Goal: Task Accomplishment & Management: Use online tool/utility

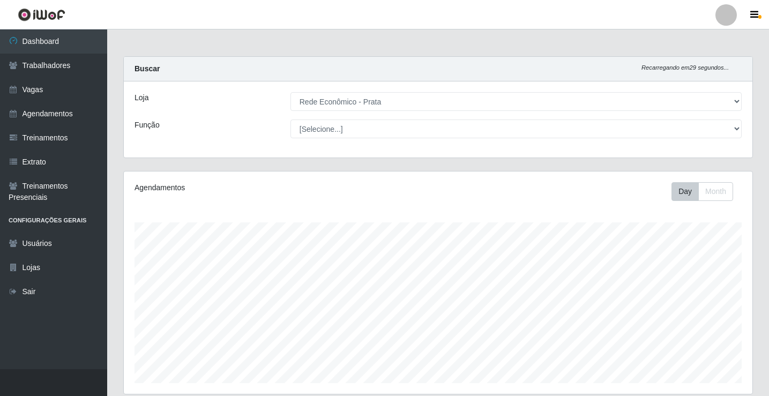
select select "192"
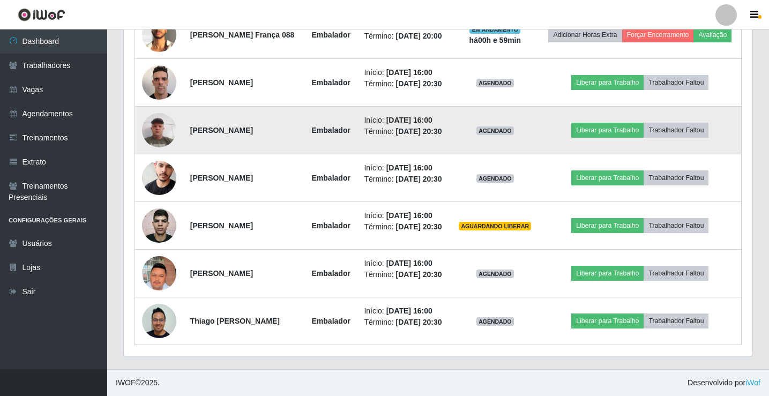
scroll to position [822, 0]
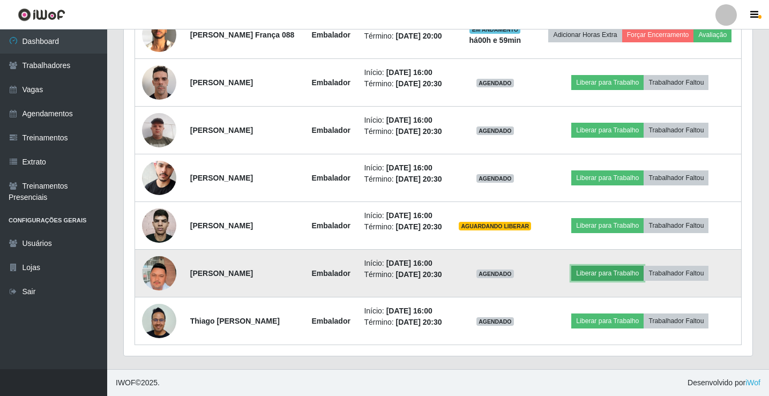
click at [604, 281] on button "Liberar para Trabalho" at bounding box center [608, 273] width 72 height 15
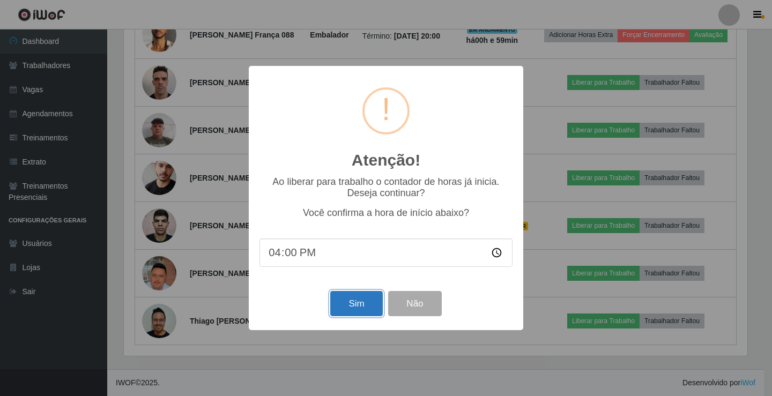
click at [347, 305] on button "Sim" at bounding box center [356, 303] width 52 height 25
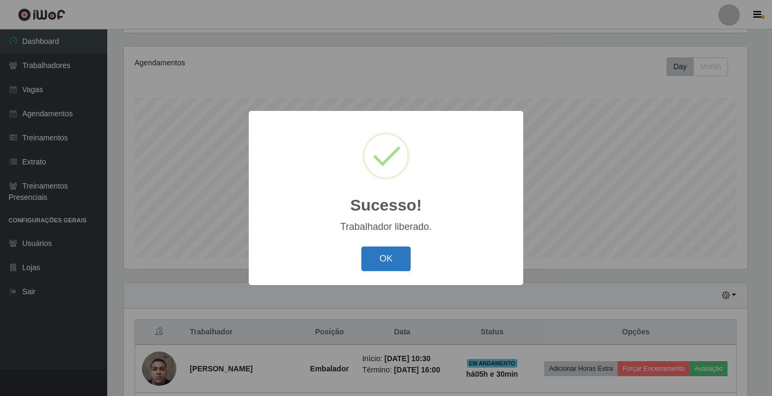
click at [391, 256] on button "OK" at bounding box center [386, 259] width 50 height 25
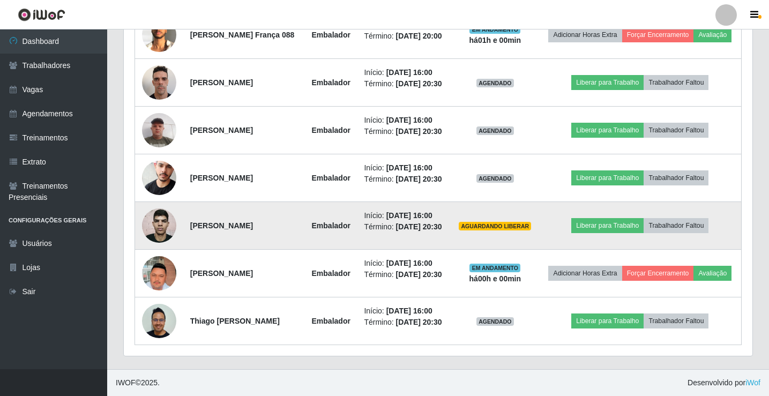
scroll to position [850, 0]
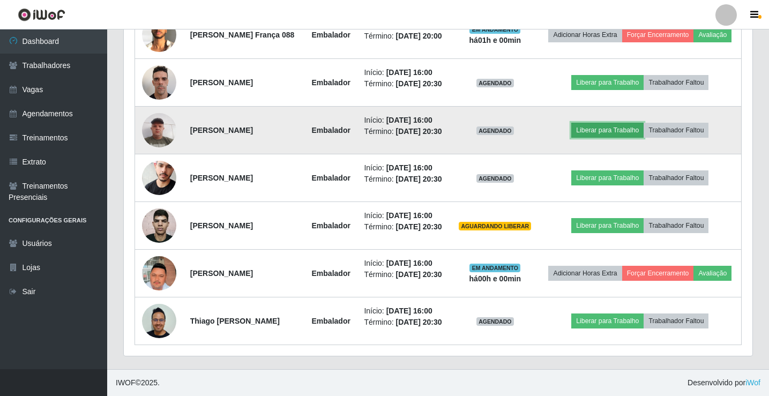
click at [617, 123] on button "Liberar para Trabalho" at bounding box center [608, 130] width 72 height 15
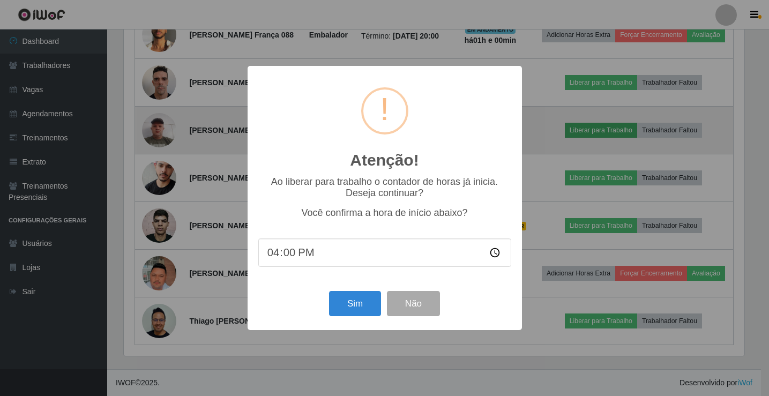
scroll to position [223, 624]
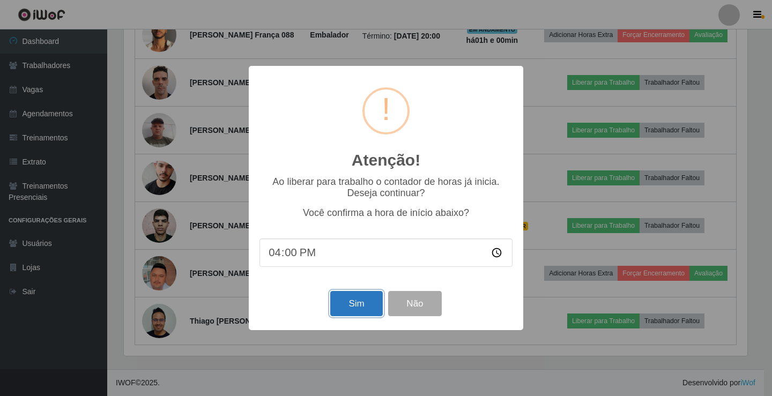
click at [359, 308] on button "Sim" at bounding box center [356, 303] width 52 height 25
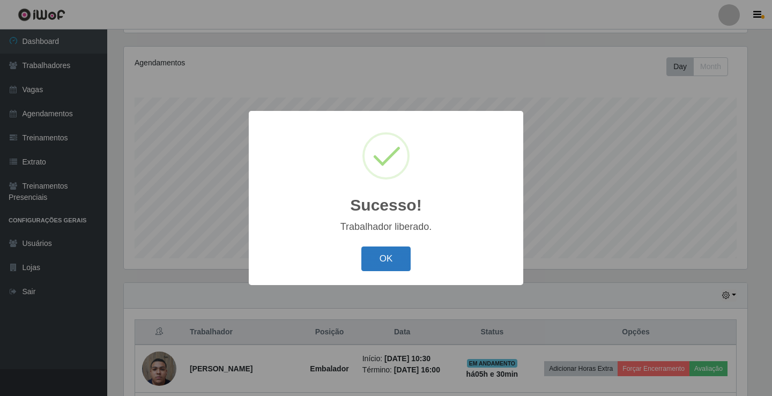
click at [390, 258] on button "OK" at bounding box center [386, 259] width 50 height 25
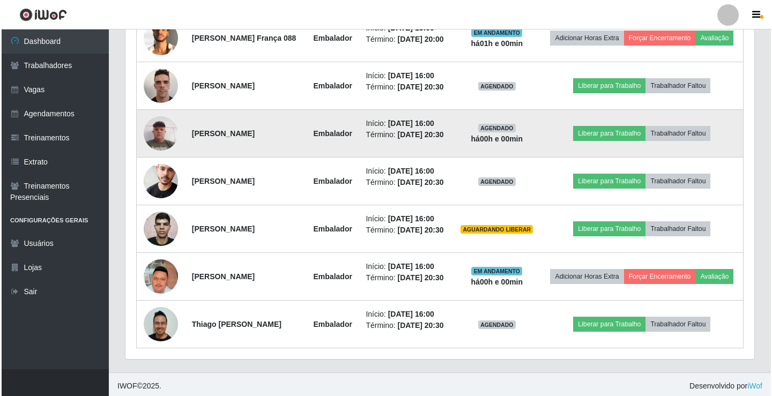
scroll to position [768, 0]
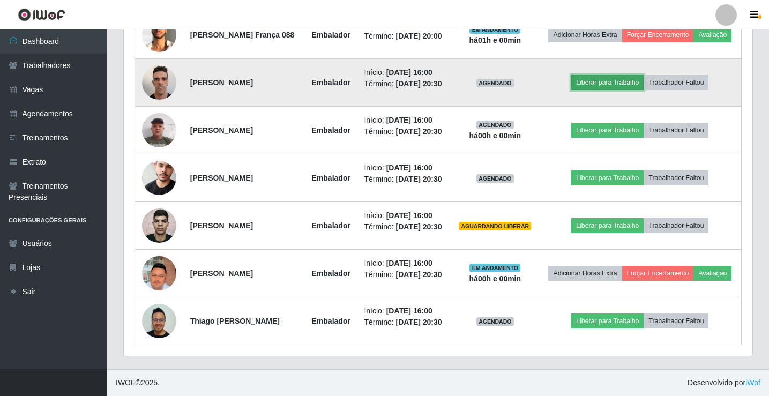
click at [625, 90] on button "Liberar para Trabalho" at bounding box center [608, 82] width 72 height 15
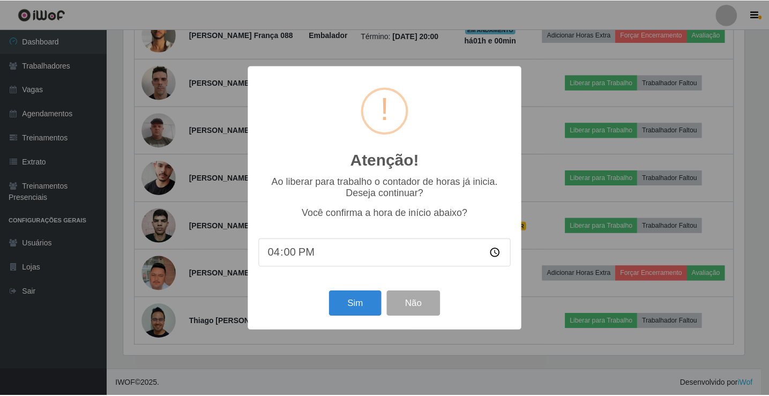
scroll to position [223, 624]
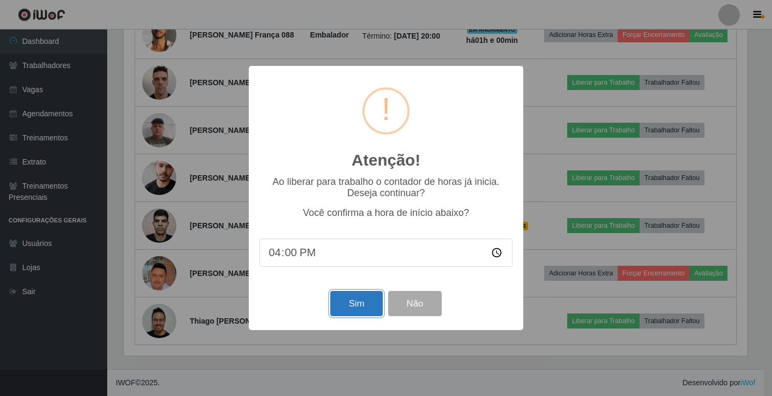
click at [359, 312] on button "Sim" at bounding box center [356, 303] width 52 height 25
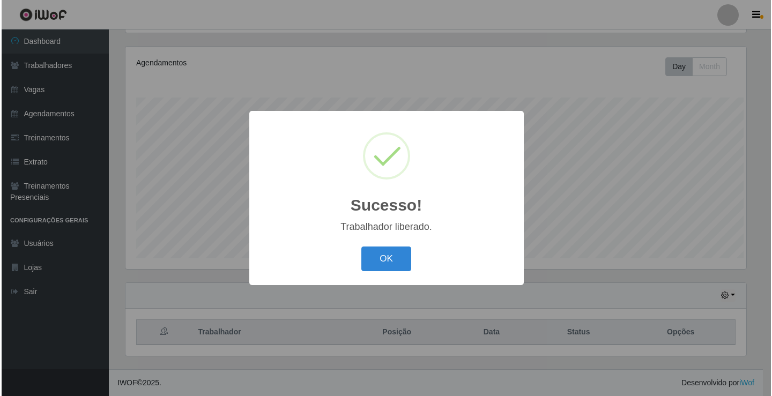
scroll to position [0, 0]
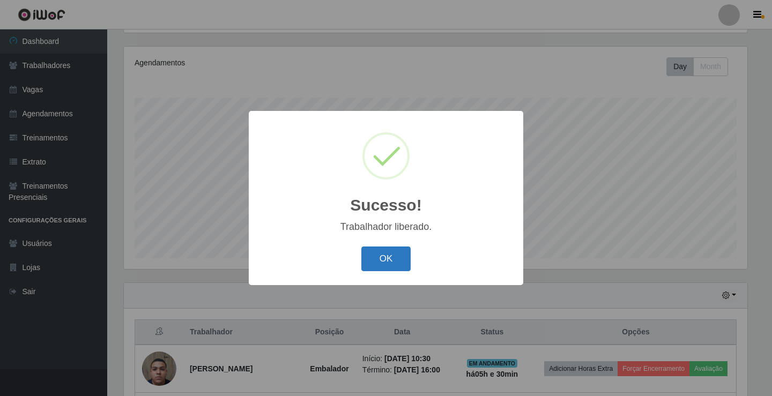
click at [383, 262] on button "OK" at bounding box center [386, 259] width 50 height 25
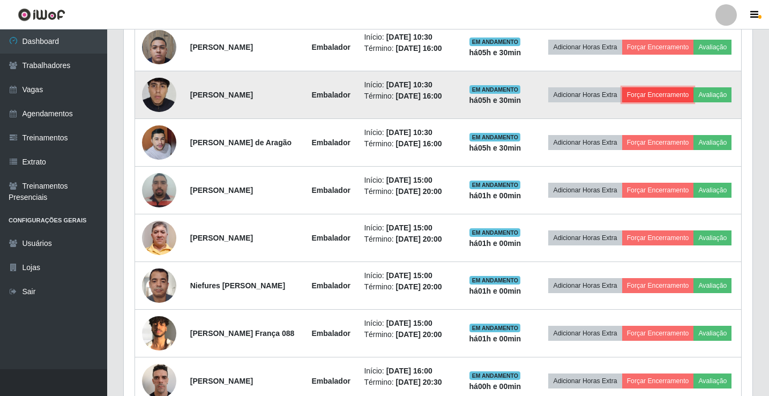
click at [680, 100] on button "Forçar Encerramento" at bounding box center [658, 94] width 72 height 15
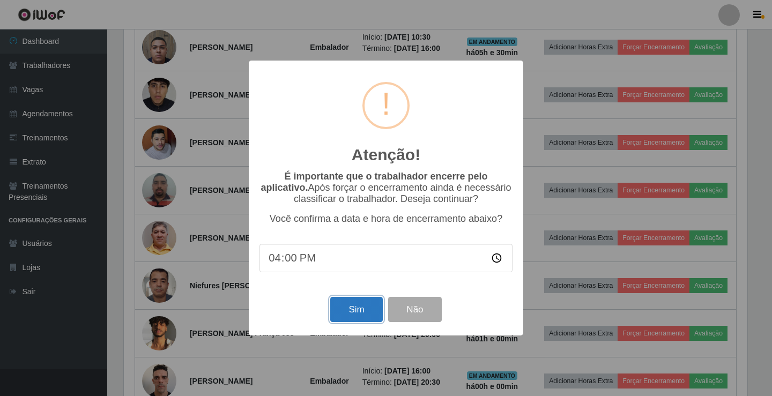
click at [356, 313] on button "Sim" at bounding box center [356, 309] width 52 height 25
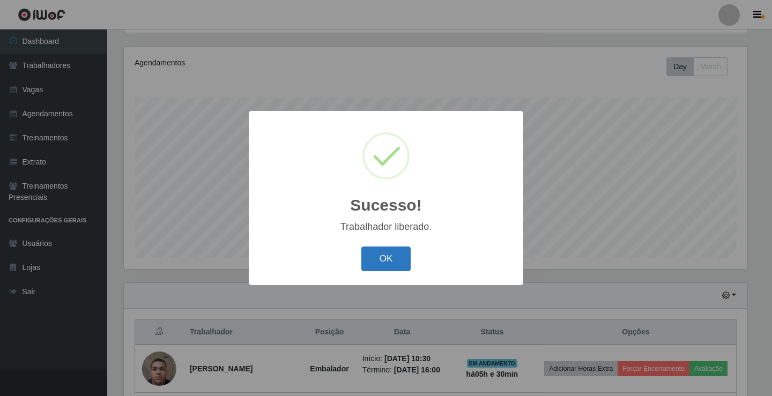
click at [378, 264] on button "OK" at bounding box center [386, 259] width 50 height 25
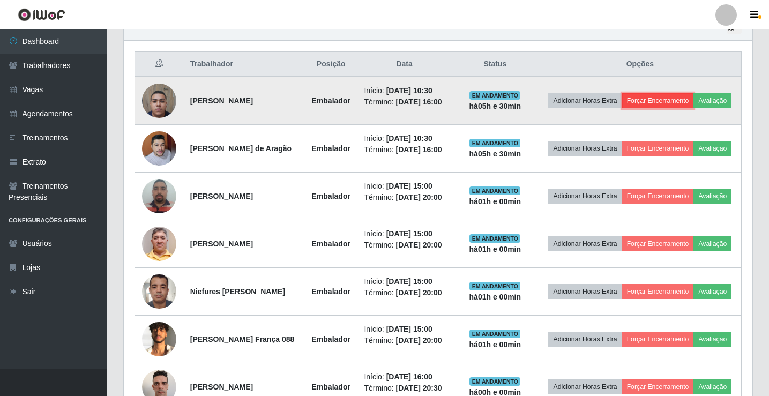
click at [682, 93] on button "Forçar Encerramento" at bounding box center [658, 100] width 72 height 15
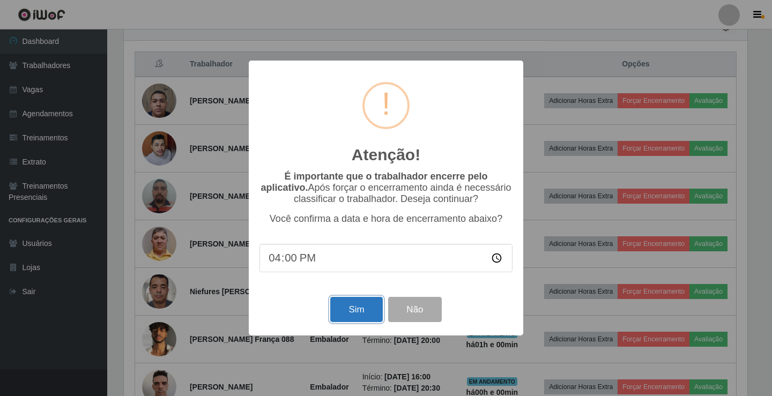
click at [365, 313] on button "Sim" at bounding box center [356, 309] width 52 height 25
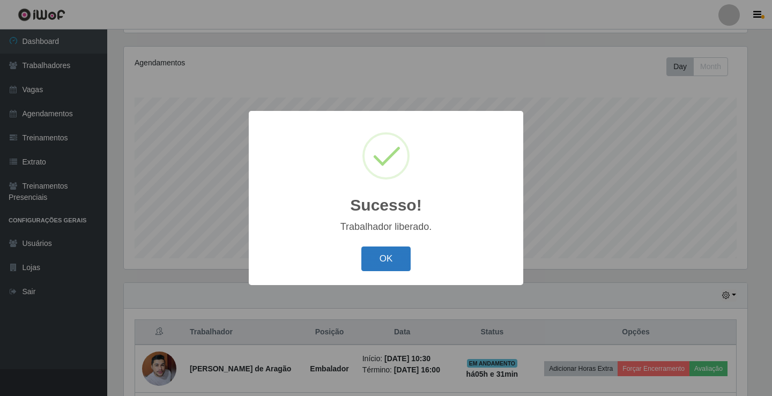
click at [390, 260] on button "OK" at bounding box center [386, 259] width 50 height 25
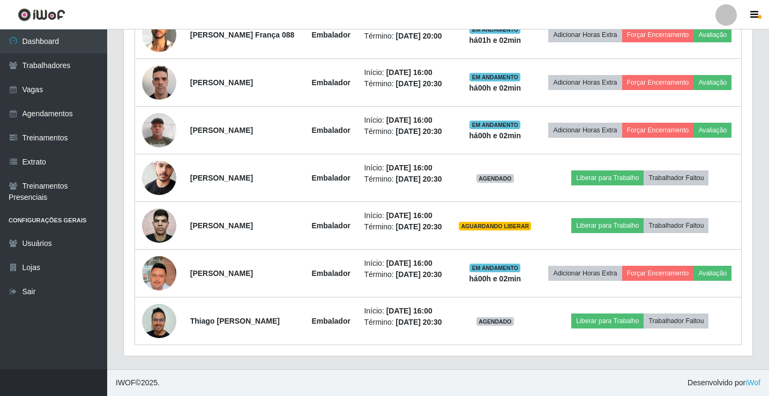
scroll to position [715, 0]
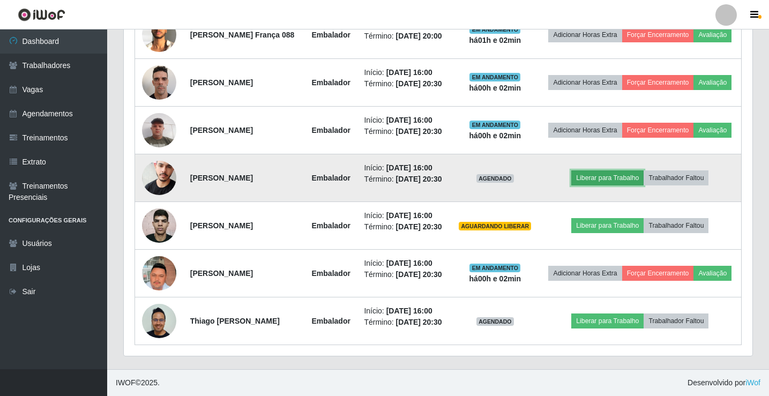
click at [621, 172] on button "Liberar para Trabalho" at bounding box center [608, 177] width 72 height 15
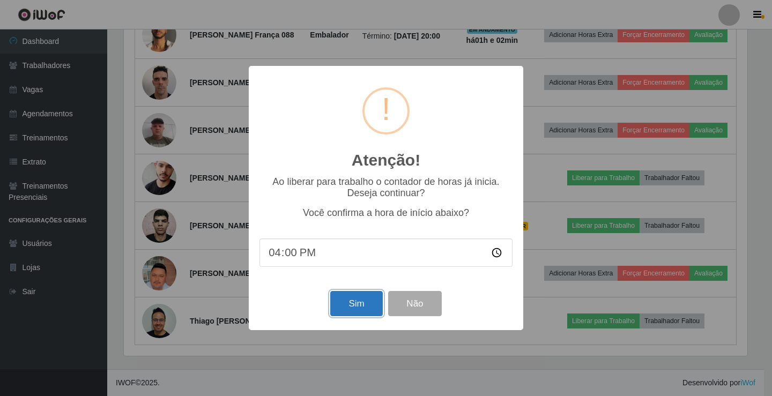
click at [360, 309] on button "Sim" at bounding box center [356, 303] width 52 height 25
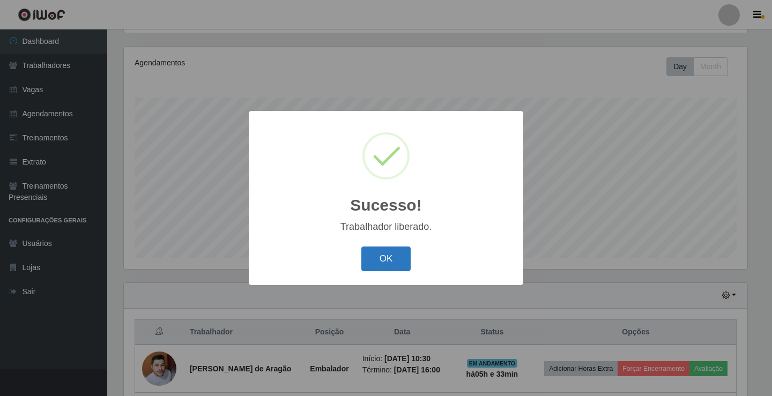
click at [382, 258] on button "OK" at bounding box center [386, 259] width 50 height 25
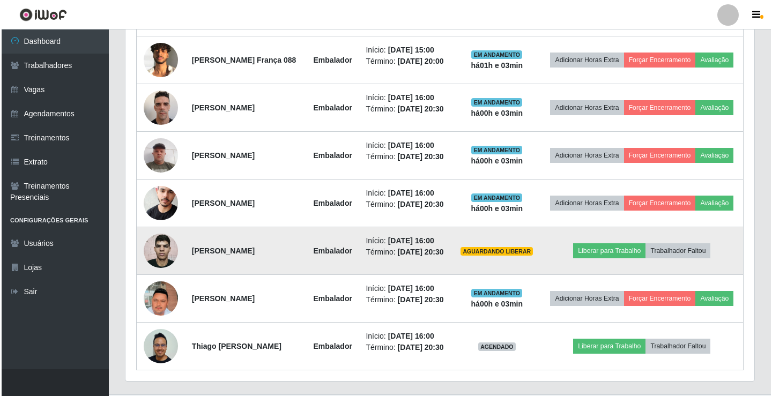
scroll to position [715, 0]
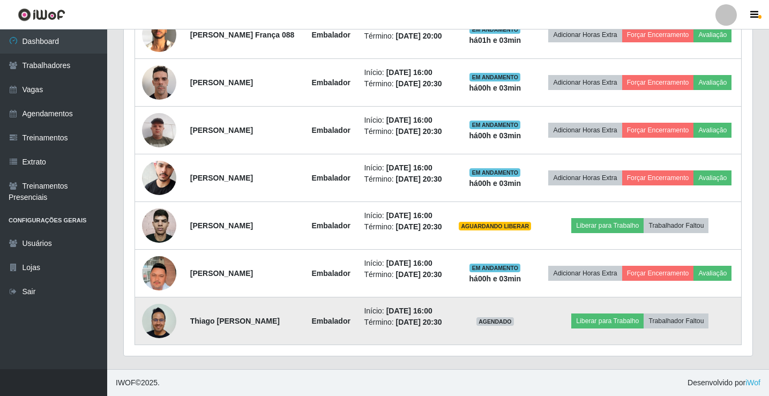
click at [160, 338] on img at bounding box center [159, 321] width 34 height 34
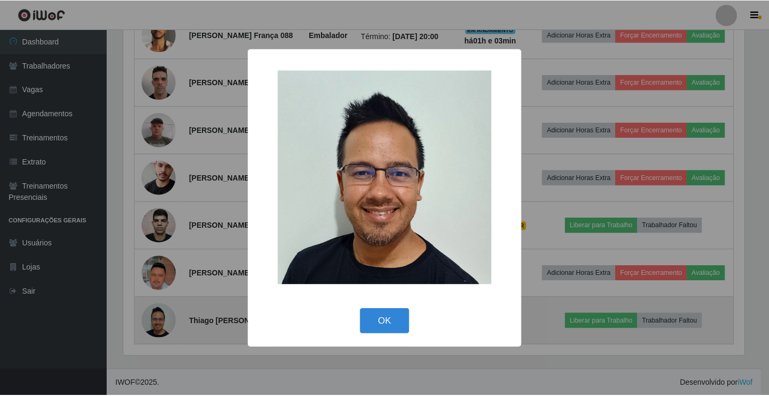
scroll to position [223, 624]
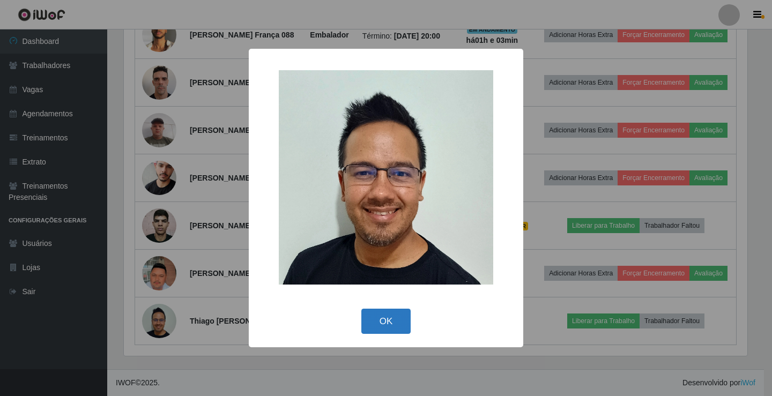
click at [392, 325] on button "OK" at bounding box center [386, 321] width 50 height 25
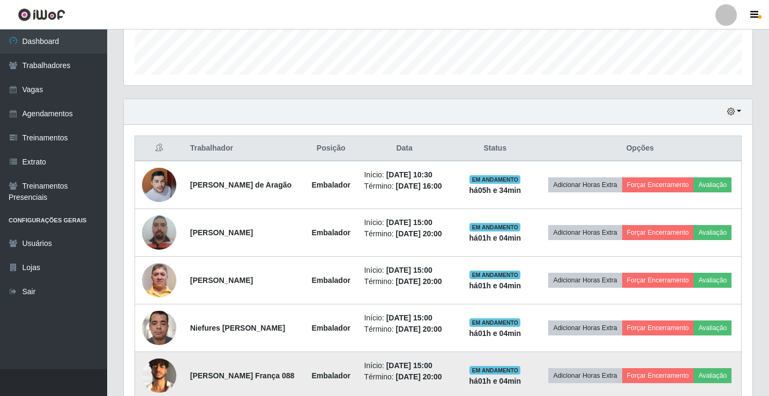
scroll to position [309, 0]
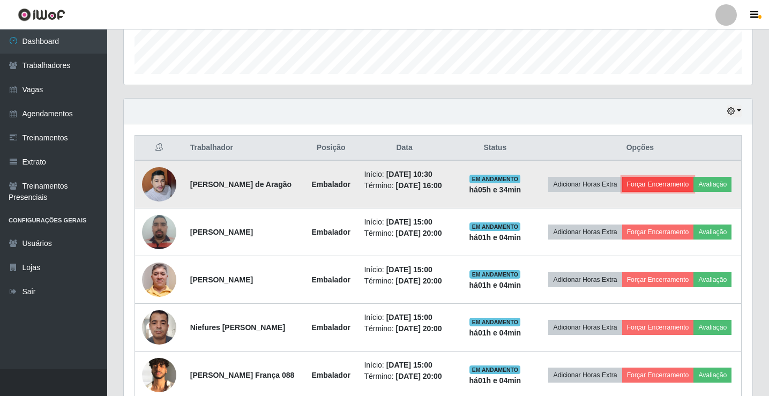
click at [681, 180] on button "Forçar Encerramento" at bounding box center [658, 184] width 72 height 15
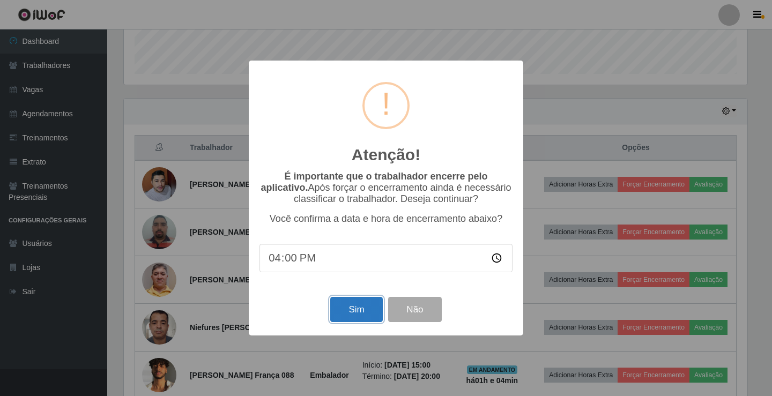
click at [364, 306] on button "Sim" at bounding box center [356, 309] width 52 height 25
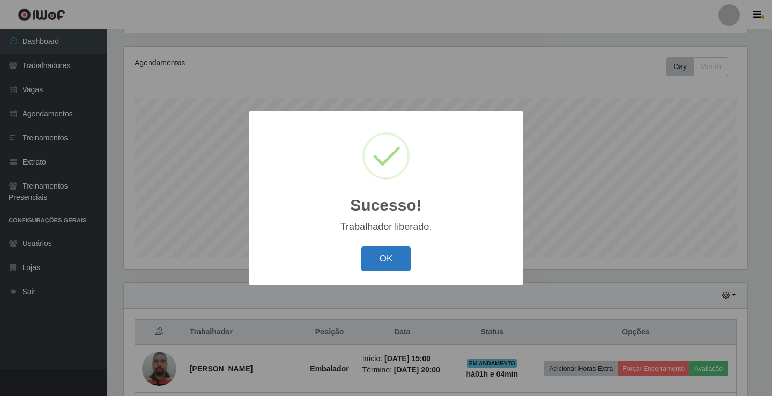
click at [384, 251] on button "OK" at bounding box center [386, 259] width 50 height 25
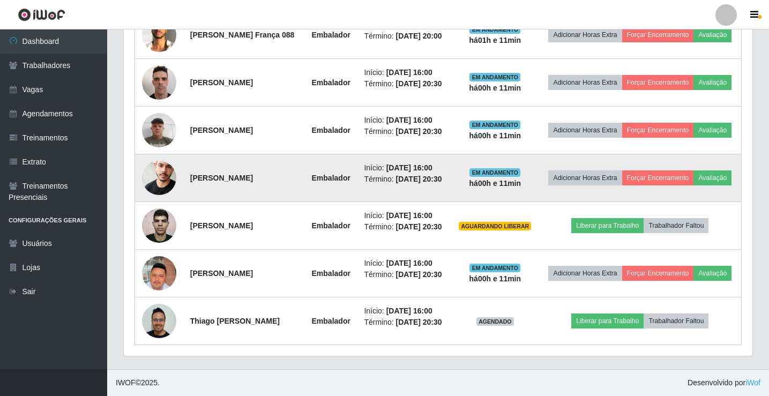
scroll to position [661, 0]
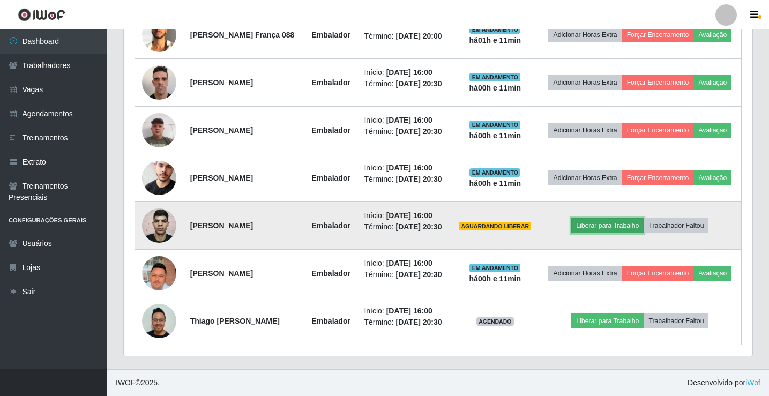
click at [629, 227] on button "Liberar para Trabalho" at bounding box center [608, 225] width 72 height 15
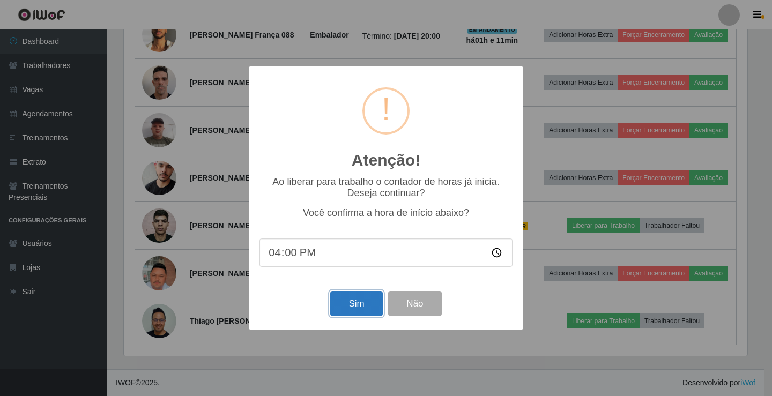
click at [359, 314] on button "Sim" at bounding box center [356, 303] width 52 height 25
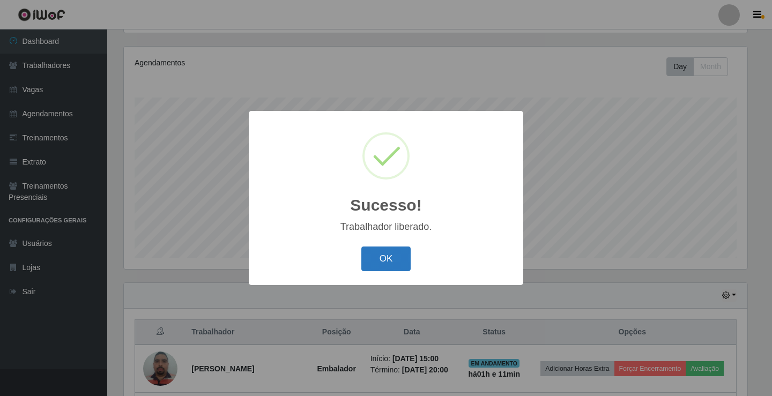
click at [396, 266] on button "OK" at bounding box center [386, 259] width 50 height 25
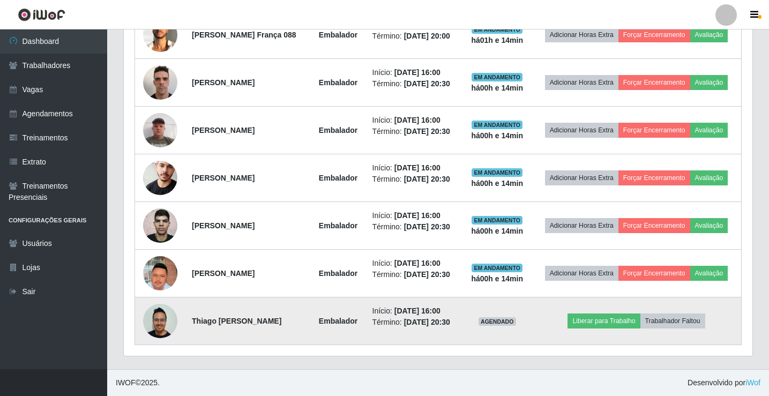
scroll to position [683, 0]
click at [614, 316] on button "Liberar para Trabalho" at bounding box center [604, 321] width 72 height 15
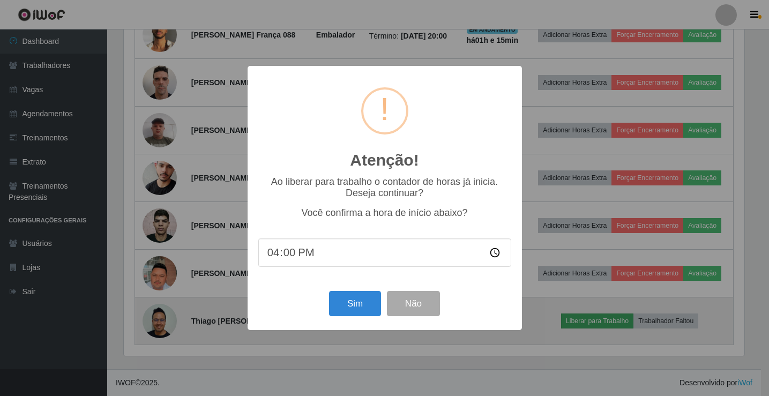
scroll to position [223, 624]
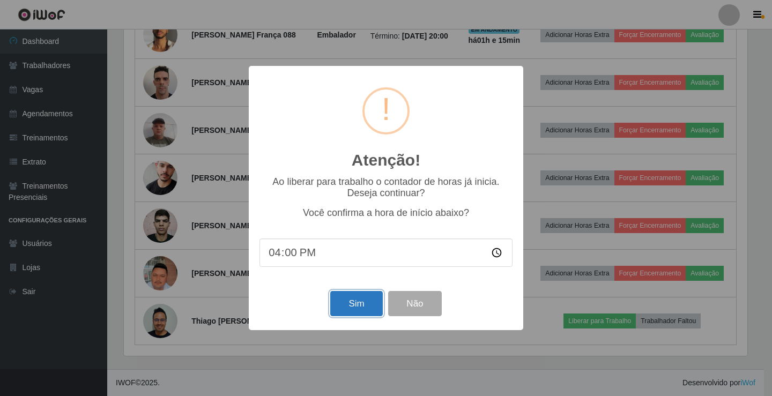
click at [358, 308] on button "Sim" at bounding box center [356, 303] width 52 height 25
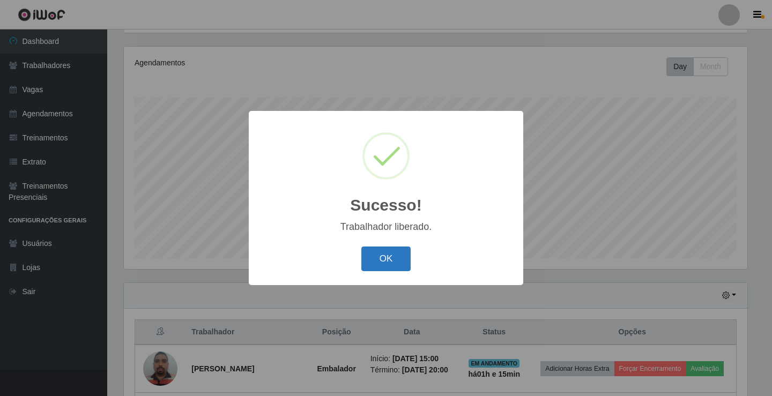
click at [391, 262] on button "OK" at bounding box center [386, 259] width 50 height 25
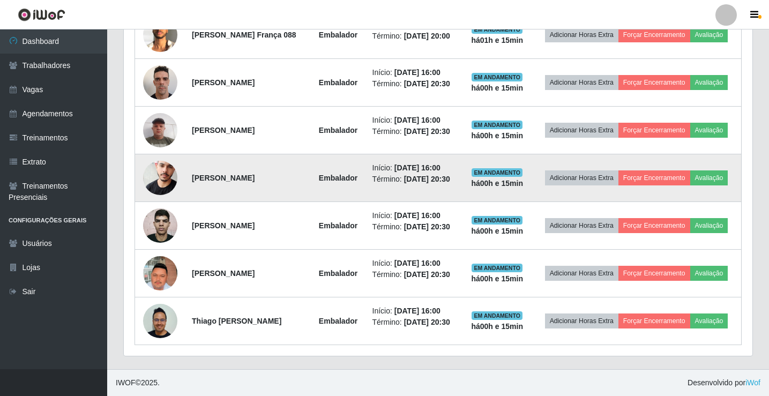
scroll to position [683, 0]
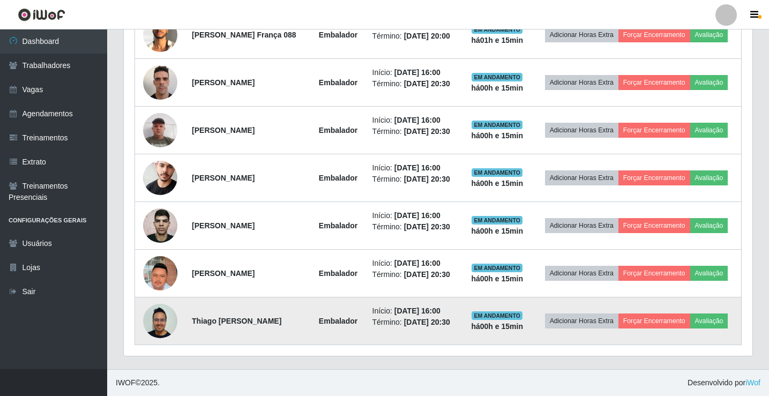
click at [151, 323] on img at bounding box center [160, 321] width 34 height 34
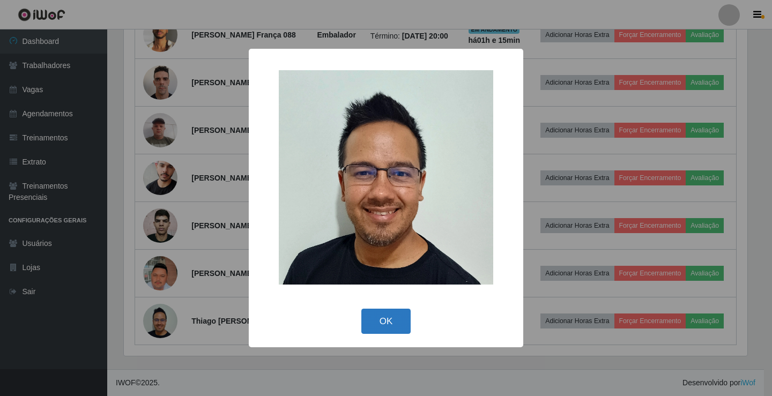
click at [384, 328] on button "OK" at bounding box center [386, 321] width 50 height 25
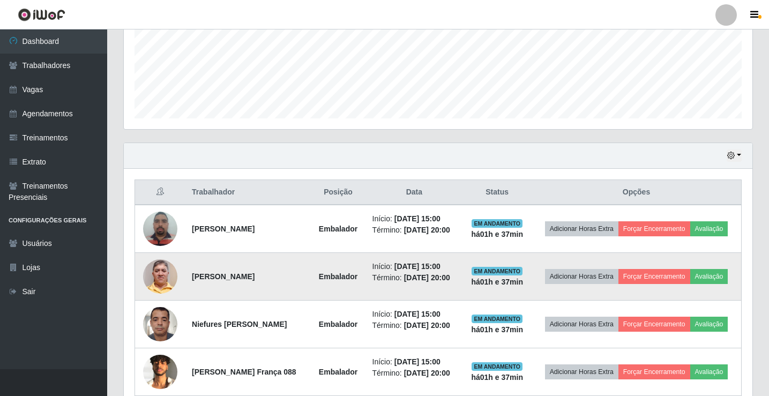
scroll to position [254, 0]
